Goal: Transaction & Acquisition: Subscribe to service/newsletter

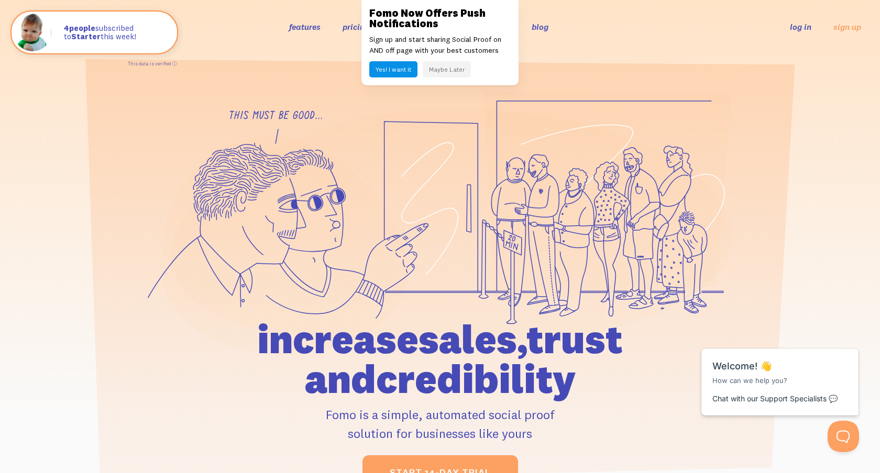
click at [455, 70] on button "Maybe Later" at bounding box center [447, 69] width 48 height 16
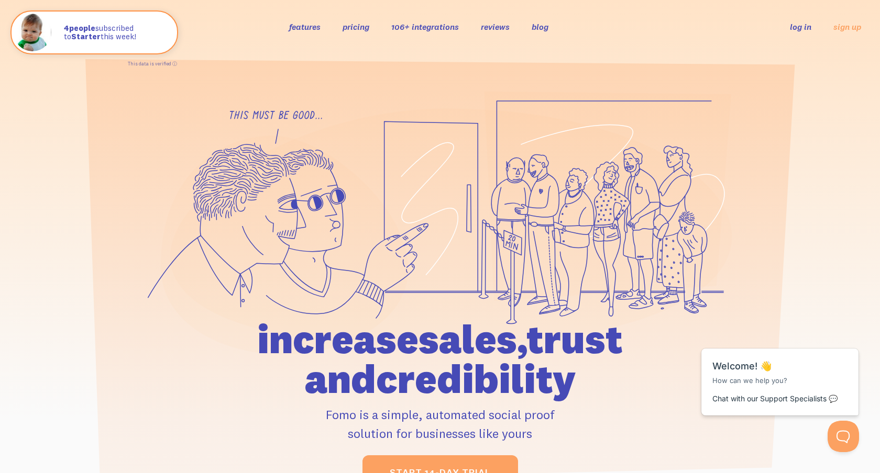
click at [357, 25] on link "pricing" at bounding box center [356, 26] width 27 height 10
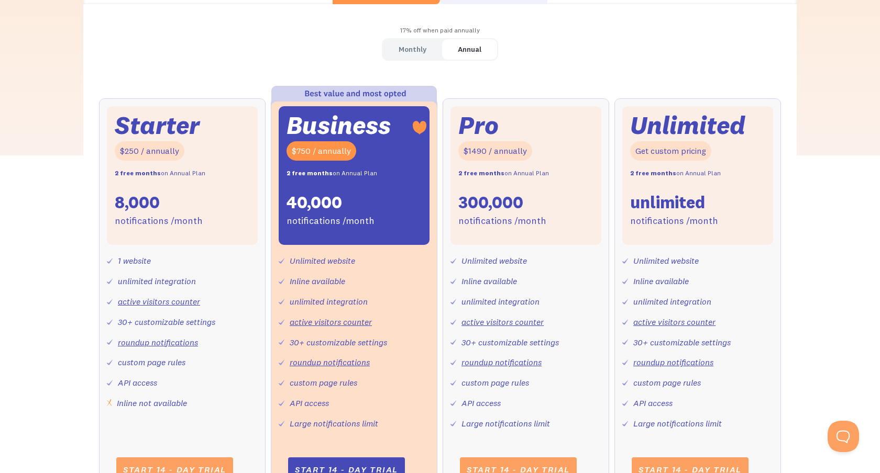
scroll to position [297, 0]
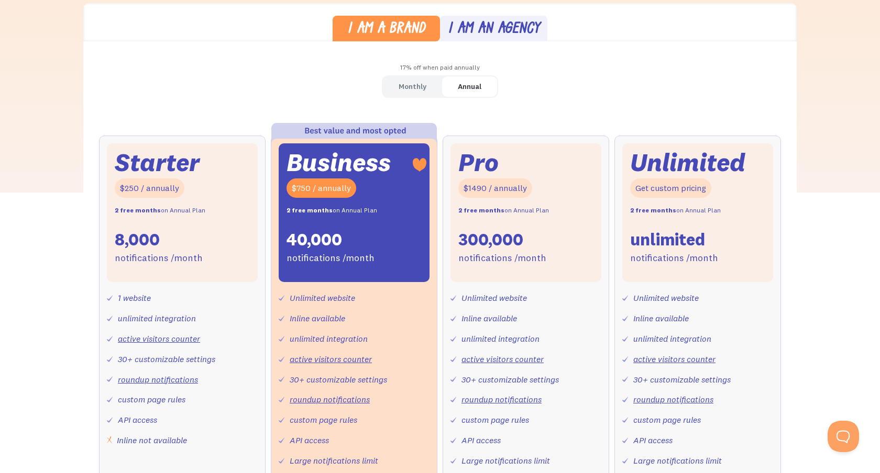
click at [421, 86] on div "Monthly" at bounding box center [413, 86] width 28 height 15
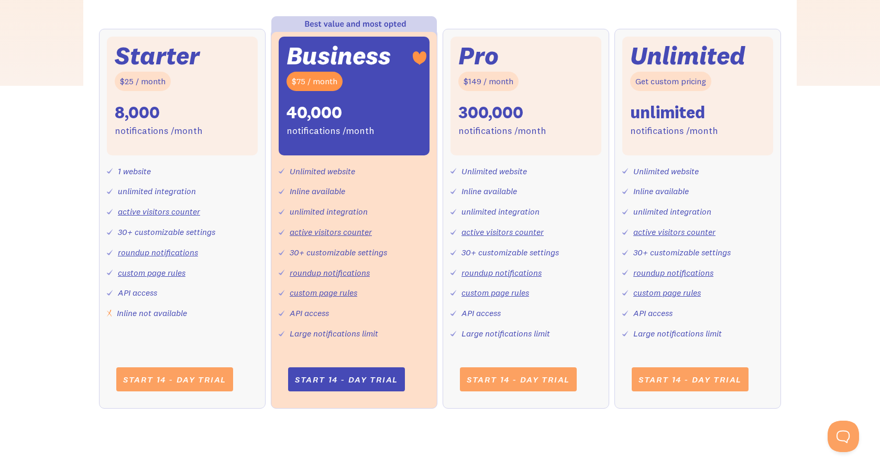
scroll to position [405, 0]
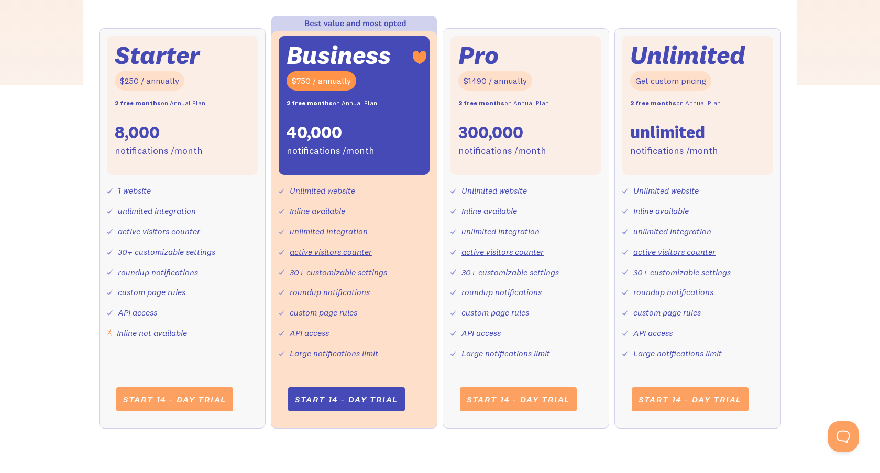
click at [51, 222] on div "I am a brand I am an agency 17% off when paid annually Monthly Annual Starter $…" at bounding box center [440, 173] width 880 height 554
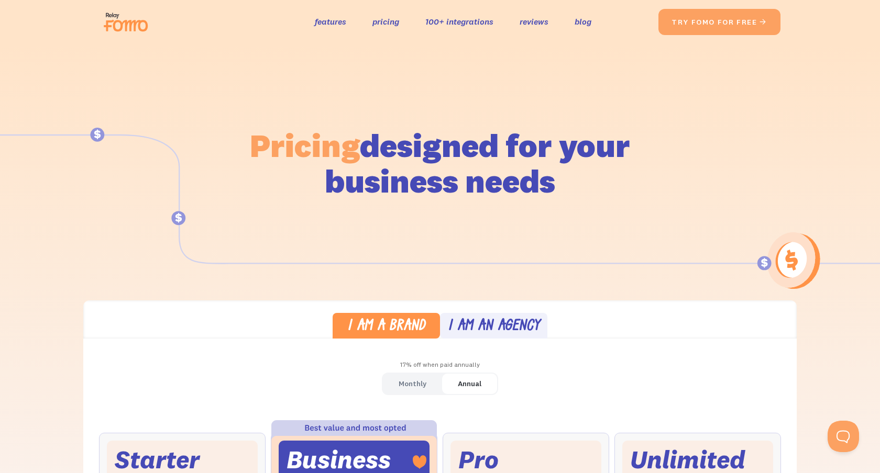
click at [124, 28] on img at bounding box center [129, 22] width 59 height 34
